Goal: Find specific page/section: Find specific page/section

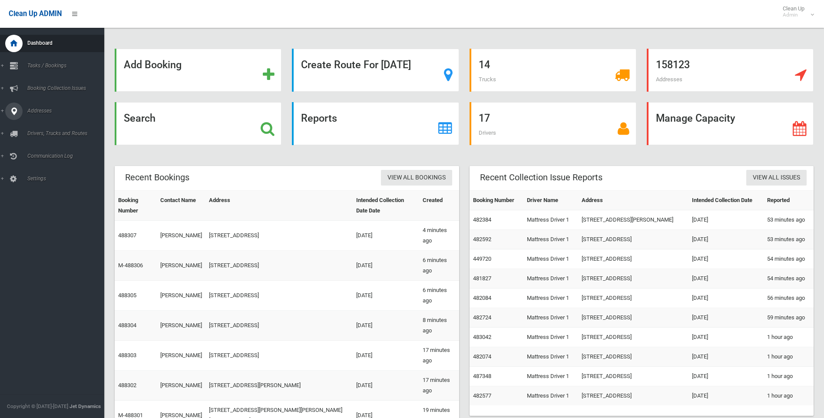
click at [37, 110] on span "Addresses" at bounding box center [68, 111] width 86 height 6
click at [44, 125] on span "All Addresses" at bounding box center [64, 126] width 79 height 6
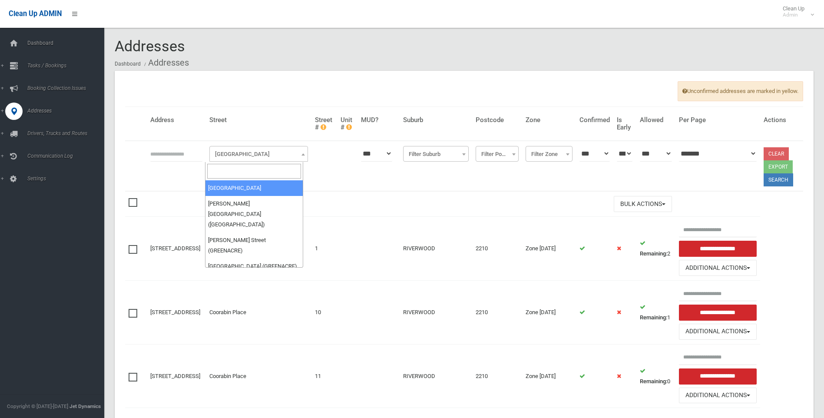
click at [226, 149] on span "Filter Street" at bounding box center [259, 154] width 94 height 12
click at [226, 170] on input "search" at bounding box center [254, 171] width 94 height 15
type input "*****"
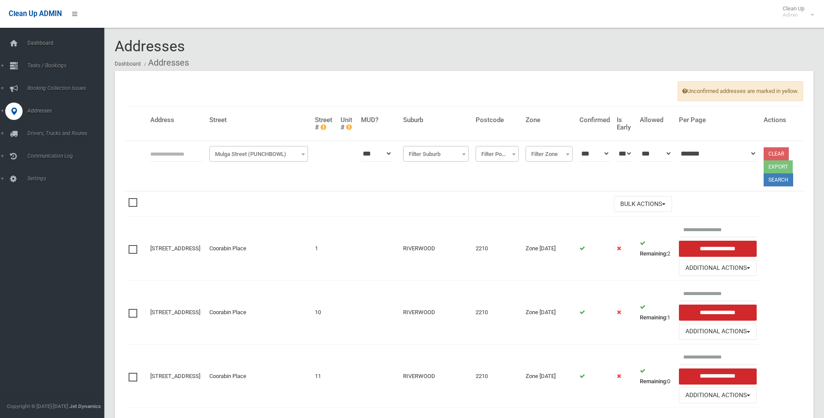
select select "****"
click at [164, 152] on input "text" at bounding box center [176, 154] width 52 height 16
type input "*"
click at [781, 180] on button "Search" at bounding box center [779, 179] width 30 height 13
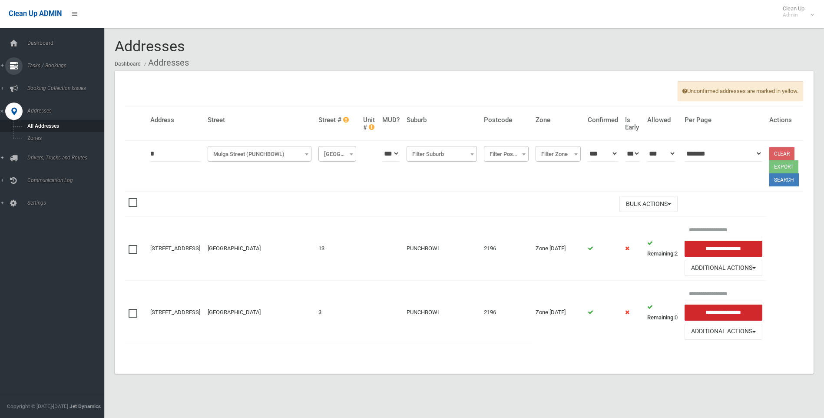
click at [37, 65] on span "Tasks / Bookings" at bounding box center [68, 66] width 86 height 6
click at [43, 181] on span "Addresses" at bounding box center [68, 184] width 86 height 6
click at [54, 66] on span "Tasks / Bookings" at bounding box center [68, 66] width 86 height 6
click at [39, 129] on span "Search" at bounding box center [64, 129] width 79 height 6
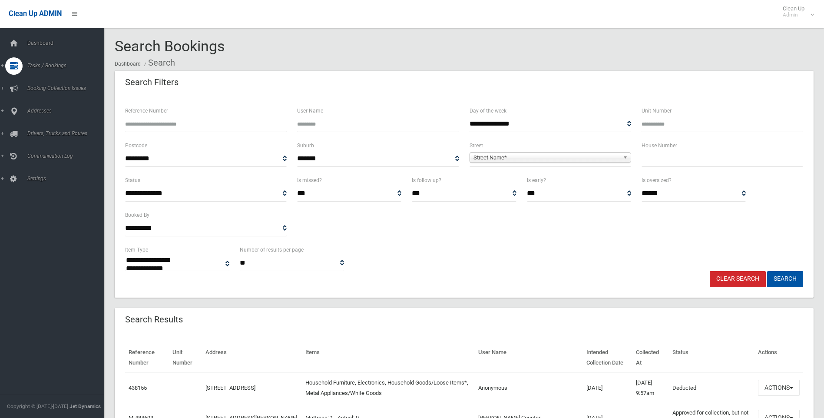
select select
